Goal: Task Accomplishment & Management: Manage account settings

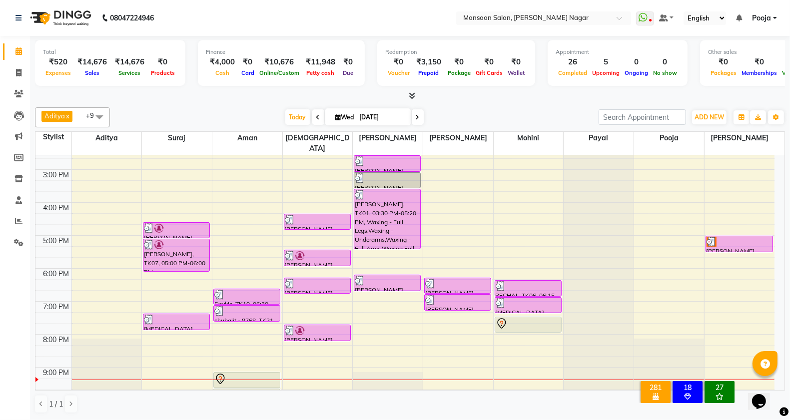
scroll to position [255, 0]
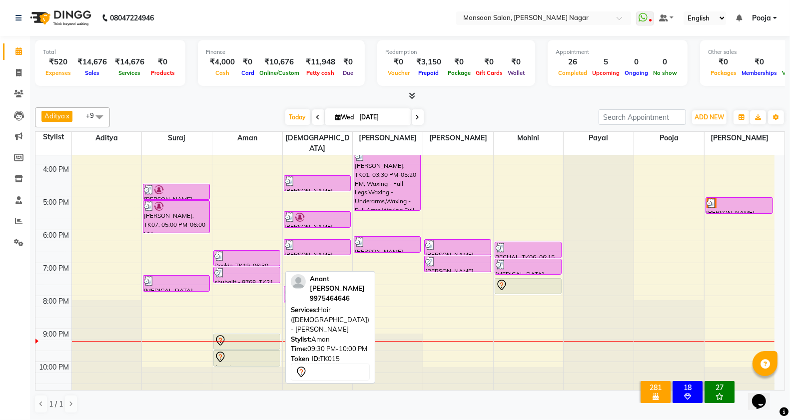
click at [259, 351] on div at bounding box center [246, 357] width 65 height 12
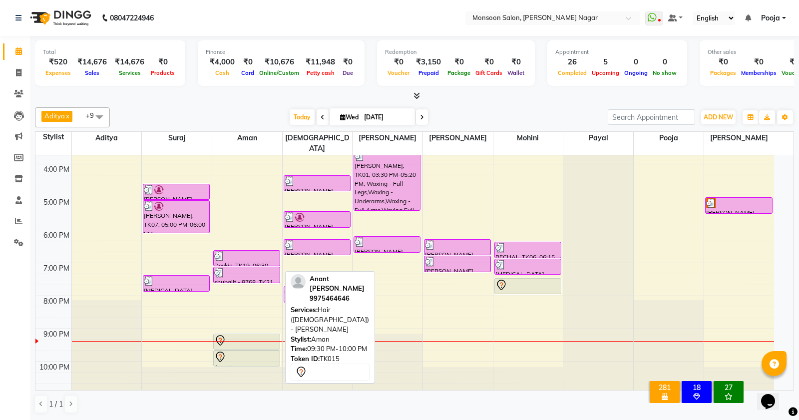
select select "7"
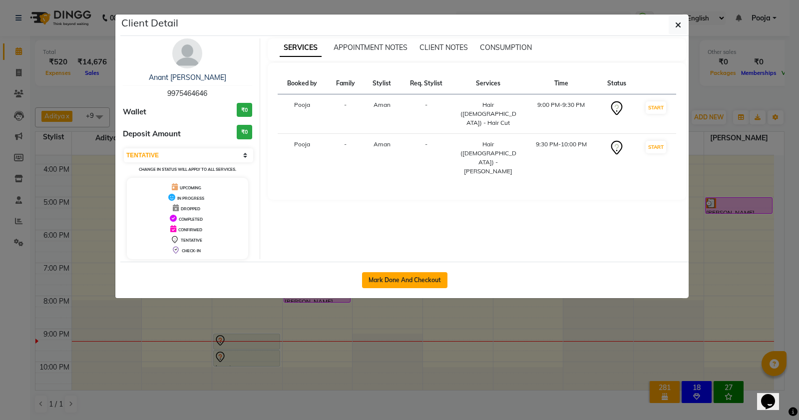
click at [384, 278] on button "Mark Done And Checkout" at bounding box center [404, 280] width 85 height 16
select select "4905"
select select "service"
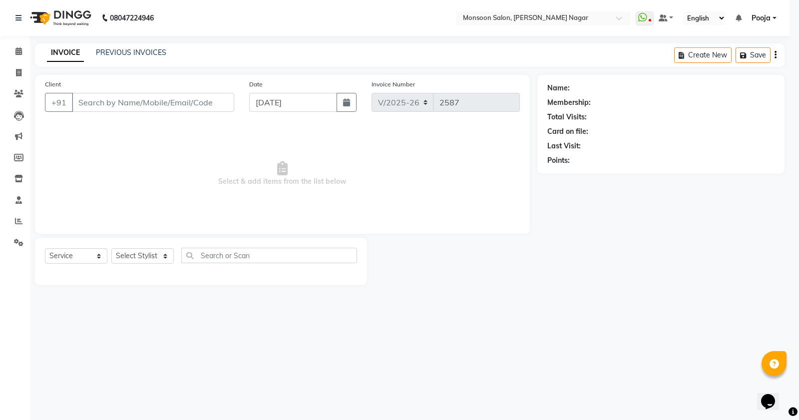
select select "select"
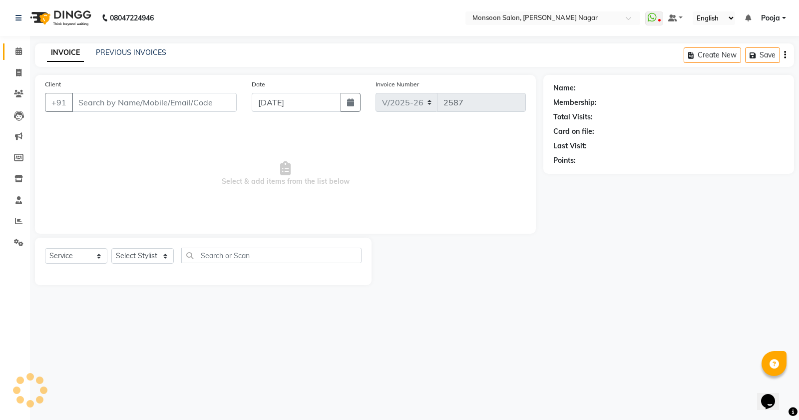
type input "99******46"
select select "67953"
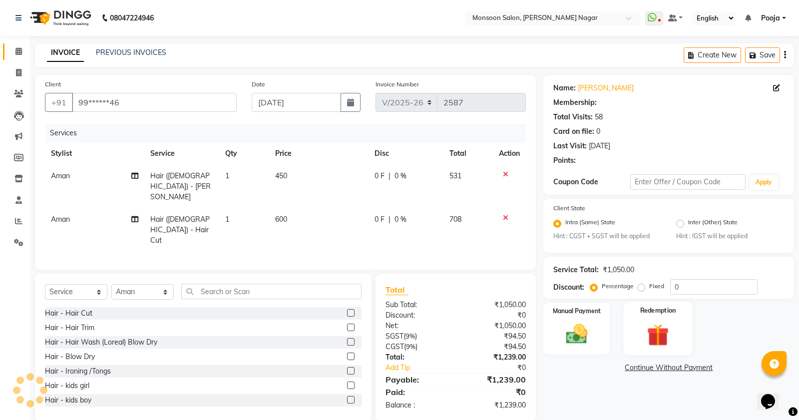
select select "2: Object"
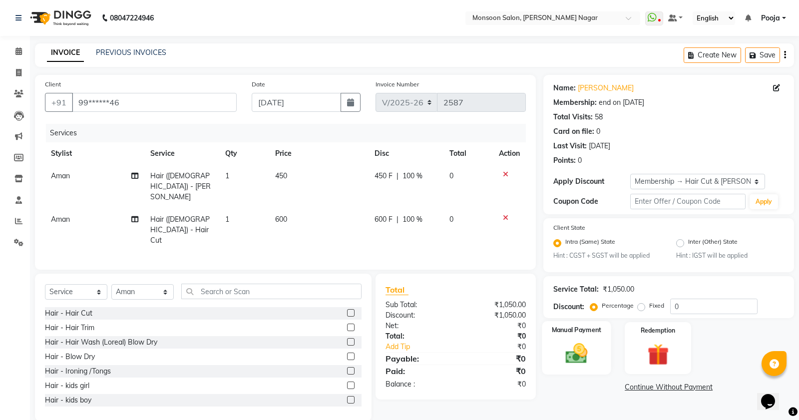
click at [590, 341] on img at bounding box center [577, 353] width 36 height 25
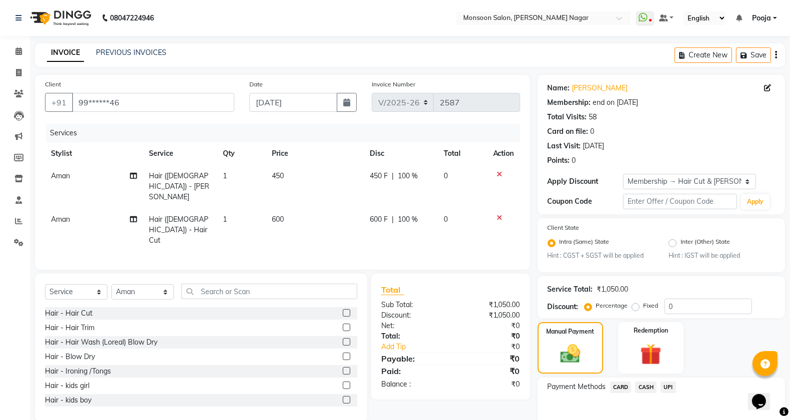
click at [666, 383] on span "UPI" at bounding box center [667, 387] width 15 height 11
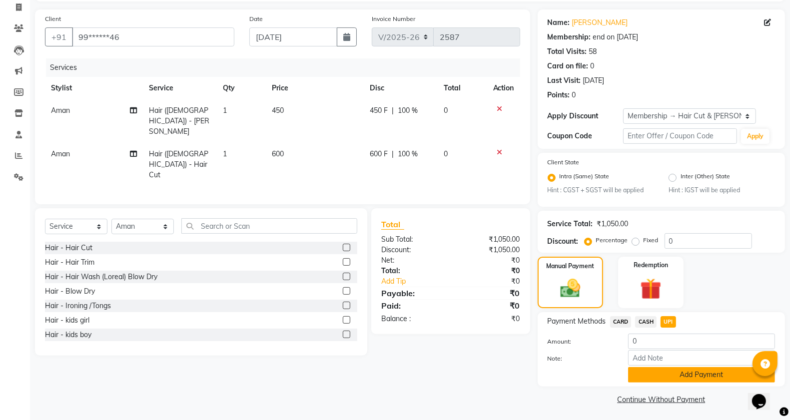
click at [668, 370] on button "Add Payment" at bounding box center [701, 374] width 147 height 15
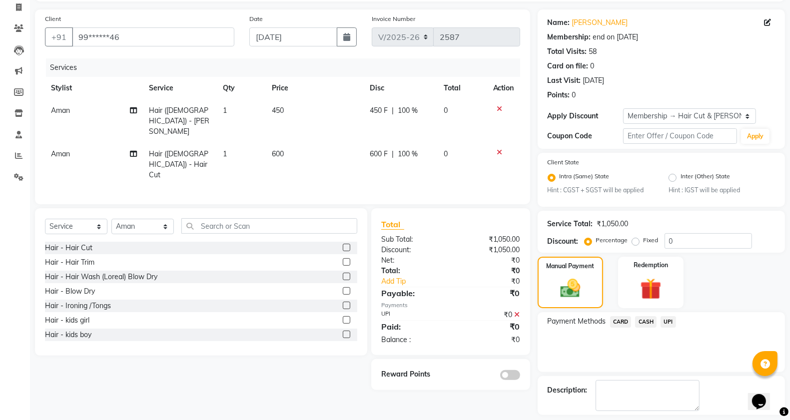
scroll to position [108, 0]
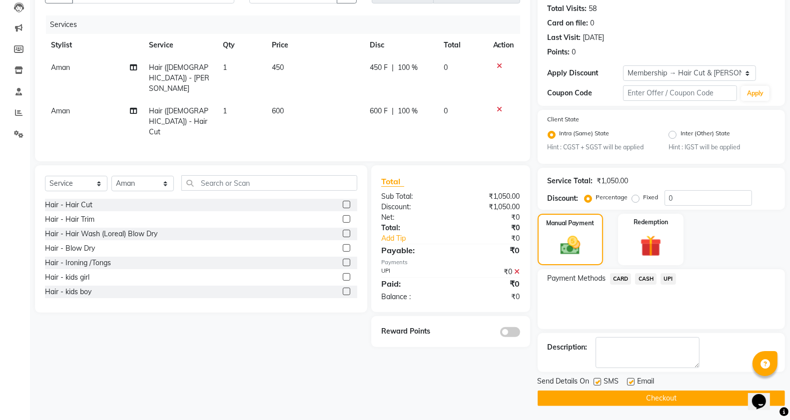
click at [667, 395] on button "Checkout" at bounding box center [660, 398] width 247 height 15
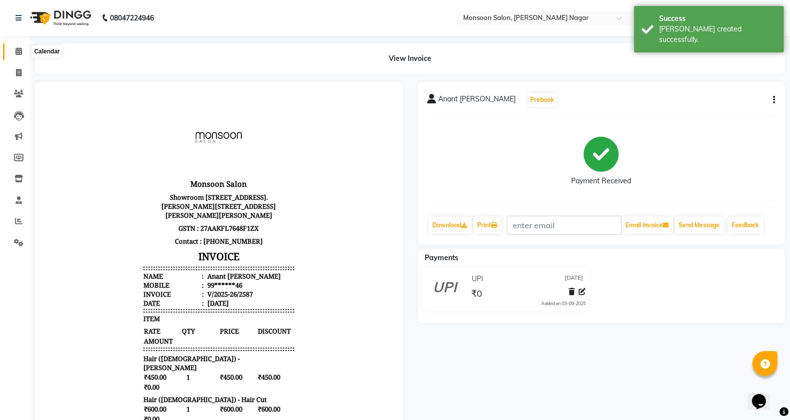
click at [21, 47] on icon at bounding box center [18, 50] width 6 height 7
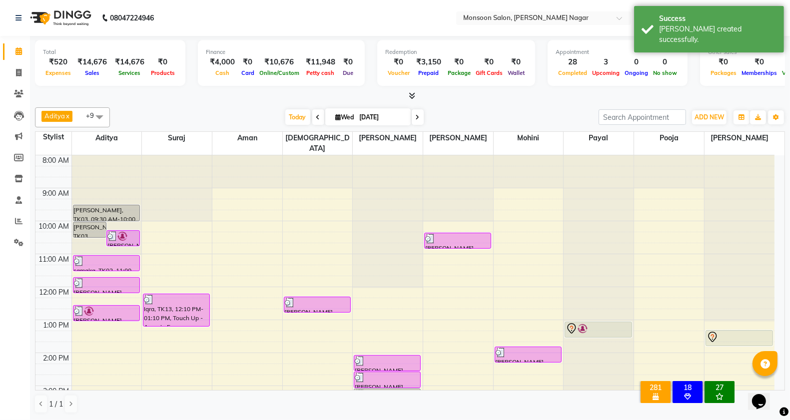
click at [16, 233] on li "Settings" at bounding box center [15, 242] width 30 height 21
click at [16, 242] on icon at bounding box center [18, 242] width 9 height 7
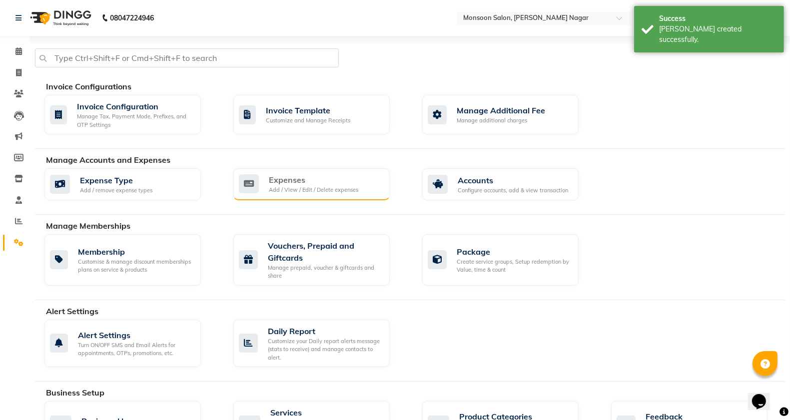
click at [318, 194] on div "Add / View / Edit / Delete expenses" at bounding box center [313, 190] width 89 height 8
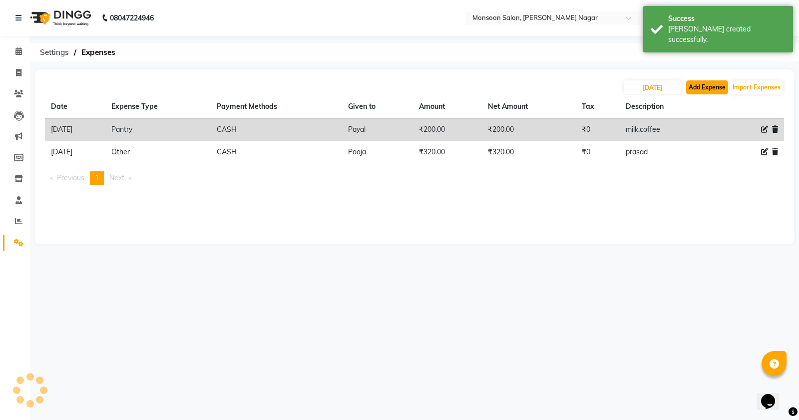
click at [723, 81] on button "Add Expense" at bounding box center [707, 87] width 42 height 14
select select "1"
select select "3767"
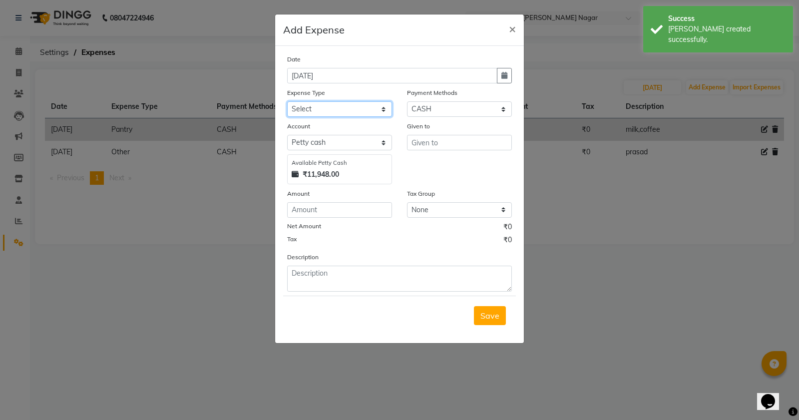
click at [367, 110] on select "Select Advance Salary Cash transfer by credit Cash transfer to bank Client Snac…" at bounding box center [339, 108] width 105 height 15
select select "10060"
click at [287, 101] on select "Select Advance Salary Cash transfer by credit Cash transfer to bank Client Snac…" at bounding box center [339, 108] width 105 height 15
click at [458, 147] on input "text" at bounding box center [459, 142] width 105 height 15
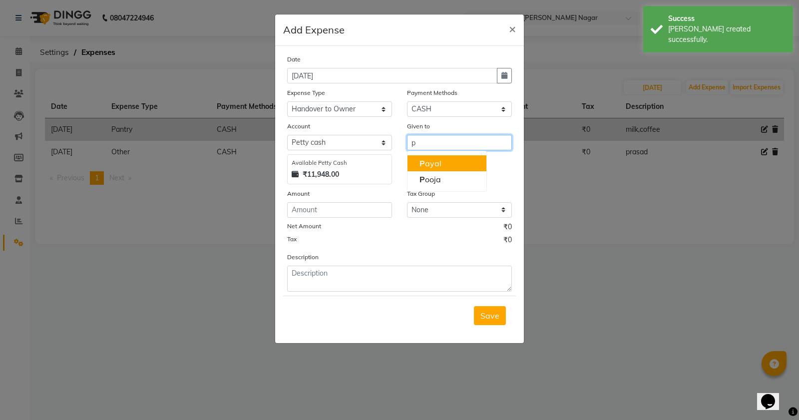
click at [466, 162] on button "P ayal" at bounding box center [447, 163] width 79 height 16
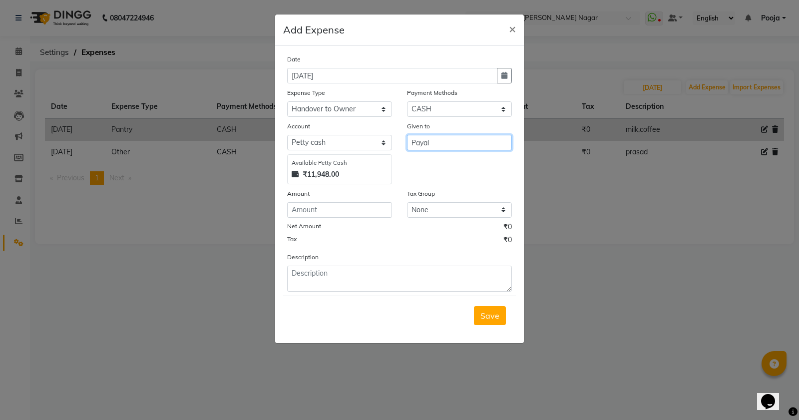
type input "Payal"
click at [360, 212] on input "number" at bounding box center [339, 209] width 105 height 15
type input "10000"
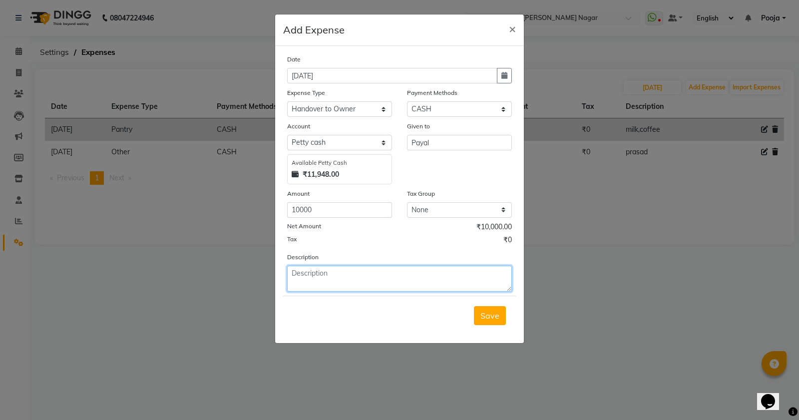
click at [345, 274] on textarea at bounding box center [399, 279] width 225 height 26
type textarea "deposite to mam"
click at [484, 322] on button "Save" at bounding box center [490, 315] width 32 height 19
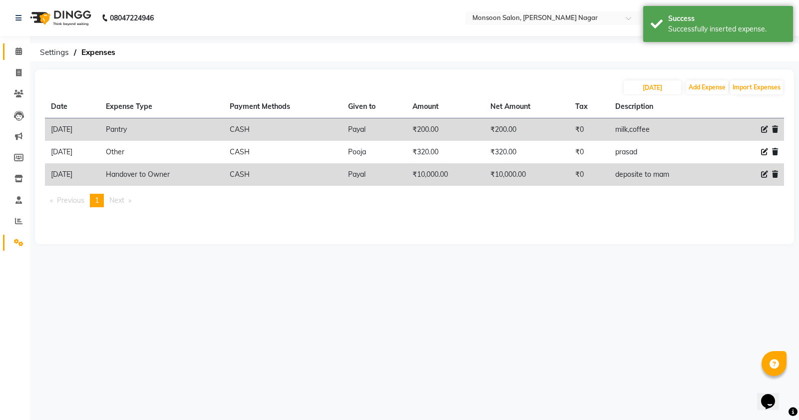
click at [11, 57] on link "Calendar" at bounding box center [15, 51] width 24 height 16
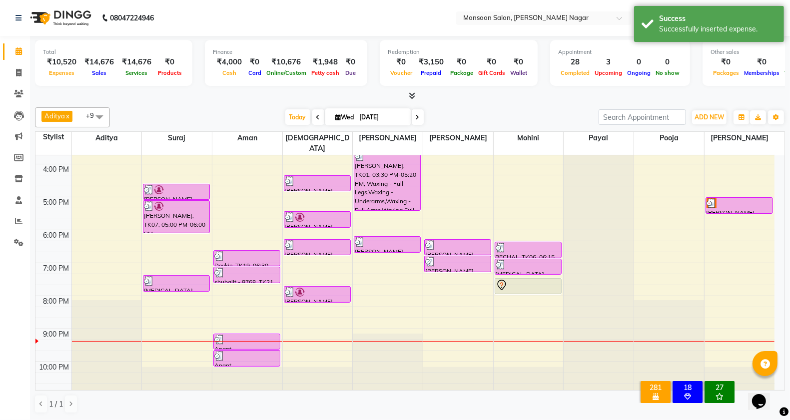
scroll to position [0, 0]
